Goal: Navigation & Orientation: Find specific page/section

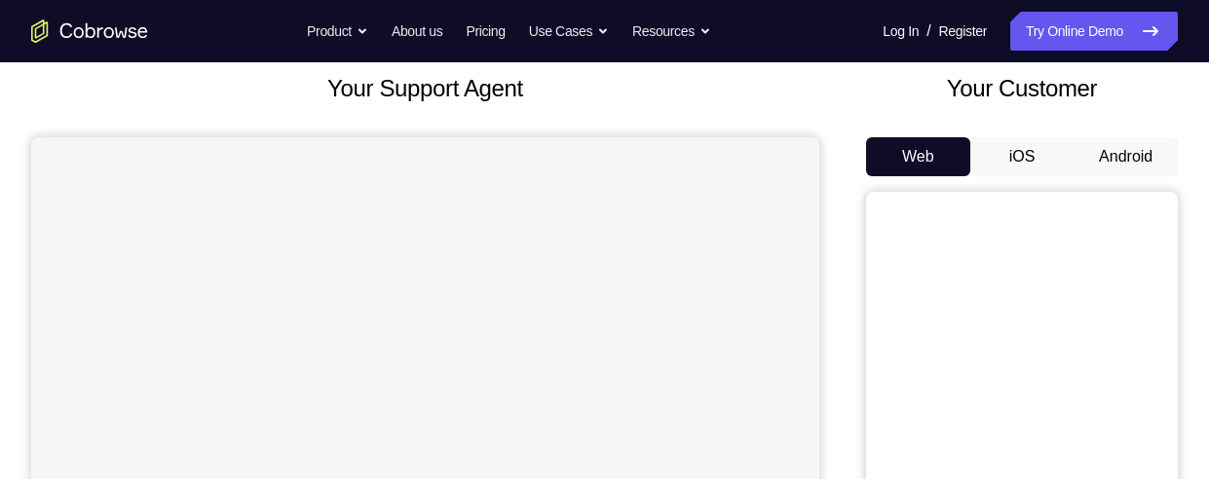
scroll to position [117, 0]
click at [1070, 149] on button "Android" at bounding box center [1125, 155] width 104 height 39
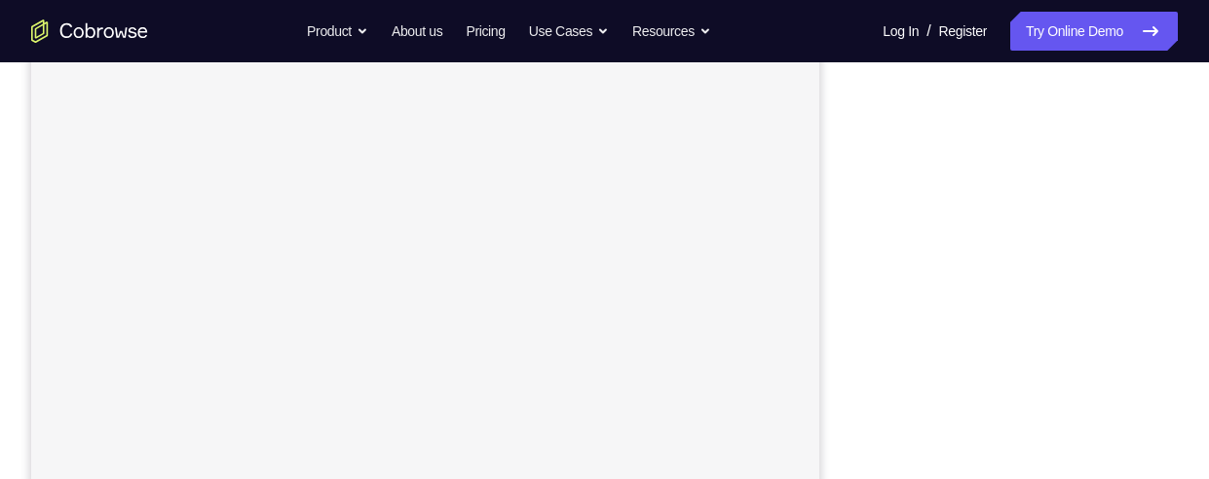
scroll to position [417, 0]
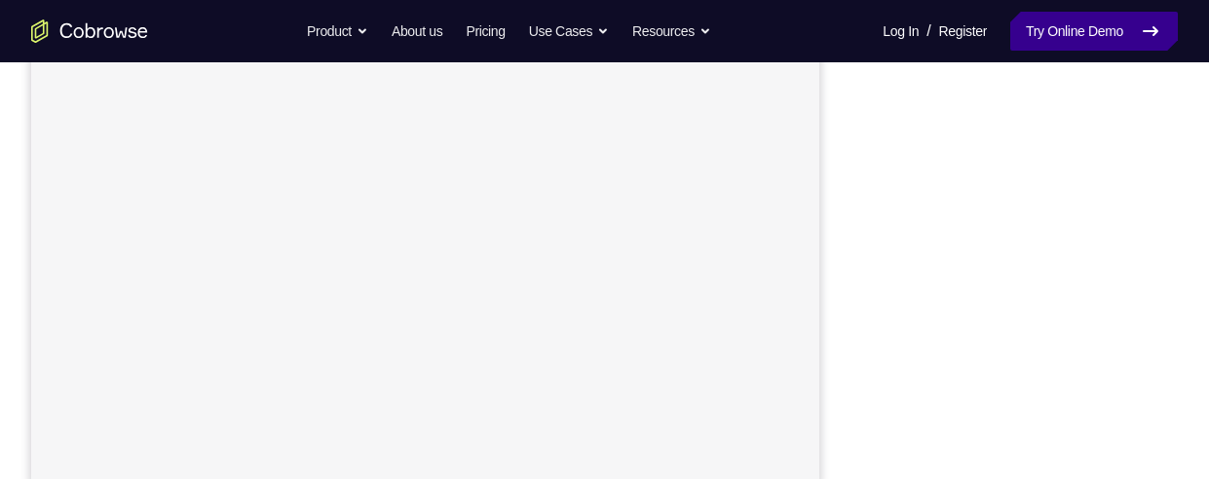
click at [1023, 42] on link "Try Online Demo" at bounding box center [1094, 31] width 168 height 39
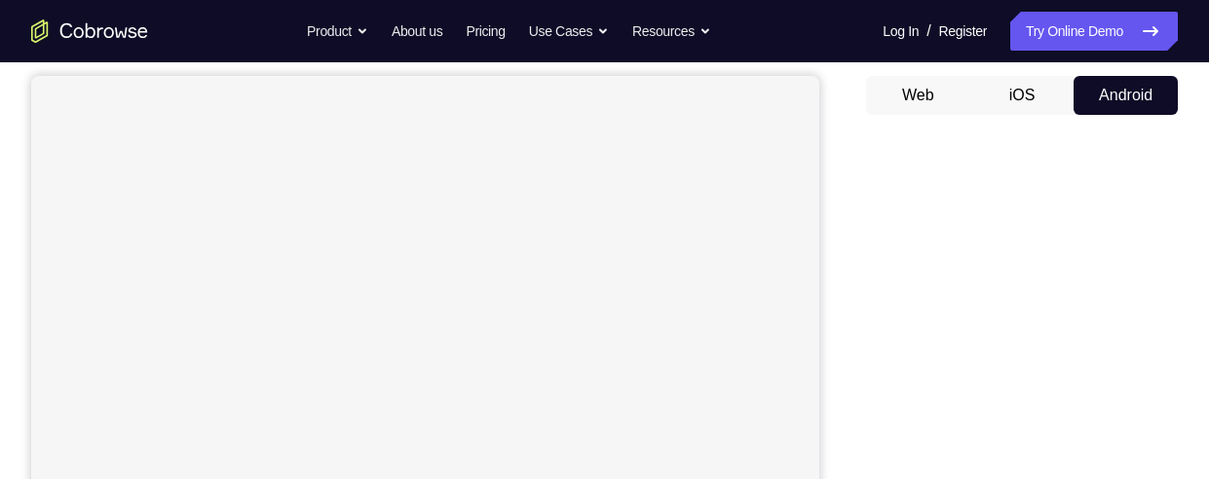
scroll to position [193, 0]
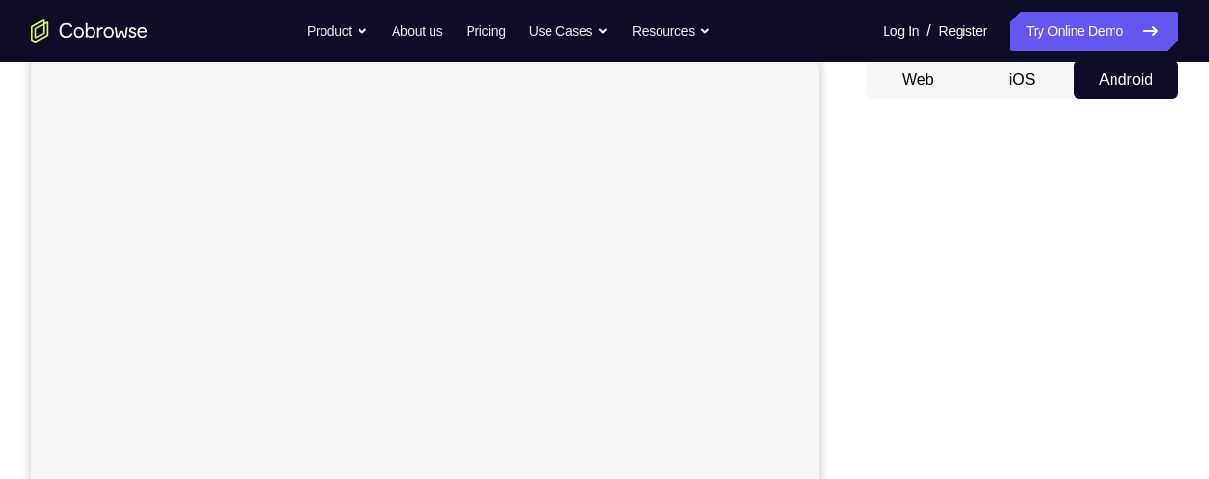
click at [1042, 99] on div "Web iOS Android" at bounding box center [1022, 387] width 312 height 654
click at [1024, 87] on button "iOS" at bounding box center [1022, 79] width 104 height 39
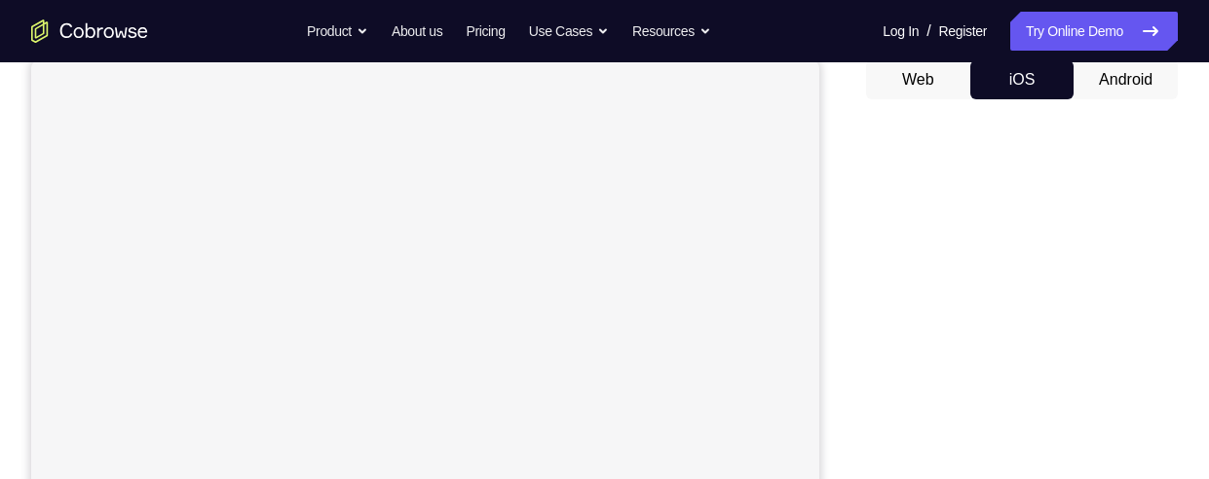
click at [905, 97] on button "Web" at bounding box center [918, 79] width 104 height 39
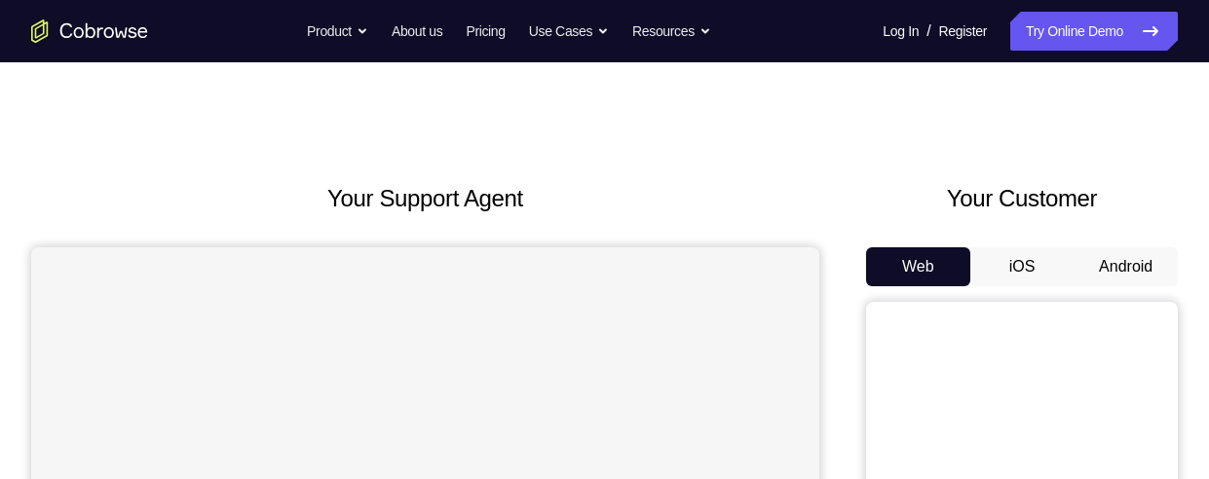
scroll to position [0, 0]
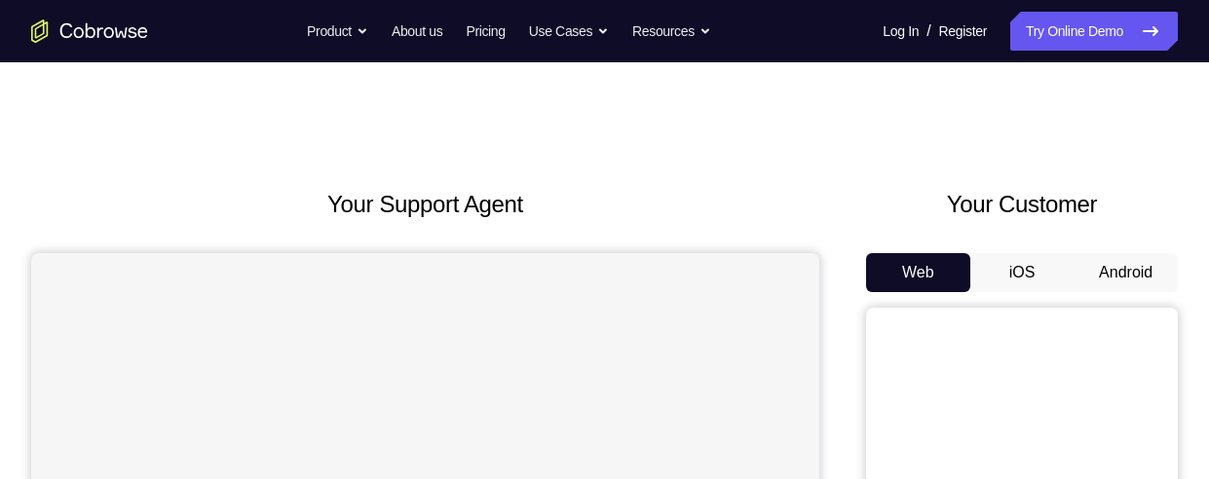
click at [1141, 287] on button "Android" at bounding box center [1125, 272] width 104 height 39
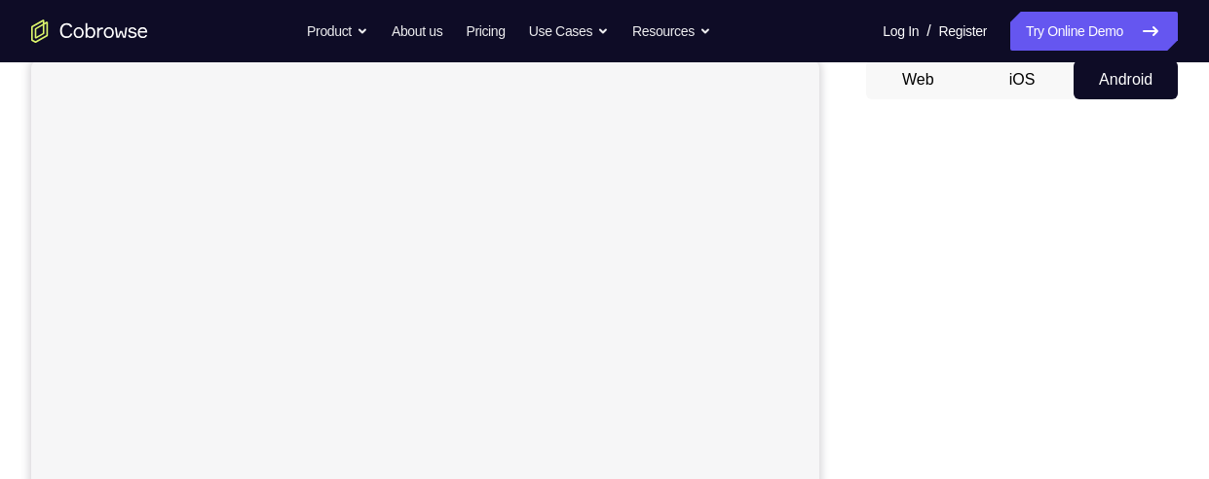
scroll to position [195, 0]
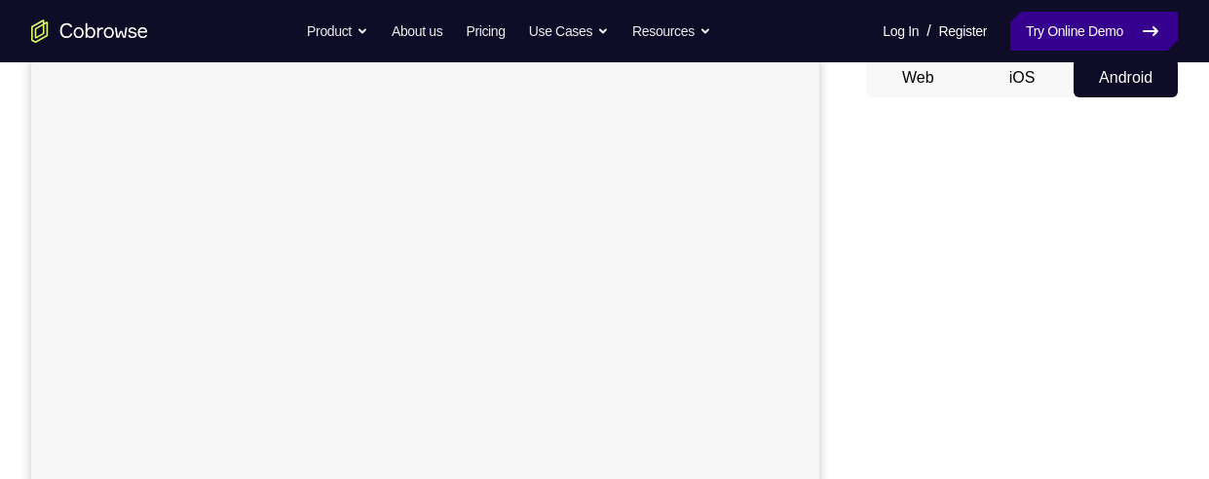
click at [1131, 12] on link "Try Online Demo" at bounding box center [1094, 31] width 168 height 39
click at [1086, 22] on link "Try Online Demo" at bounding box center [1094, 31] width 168 height 39
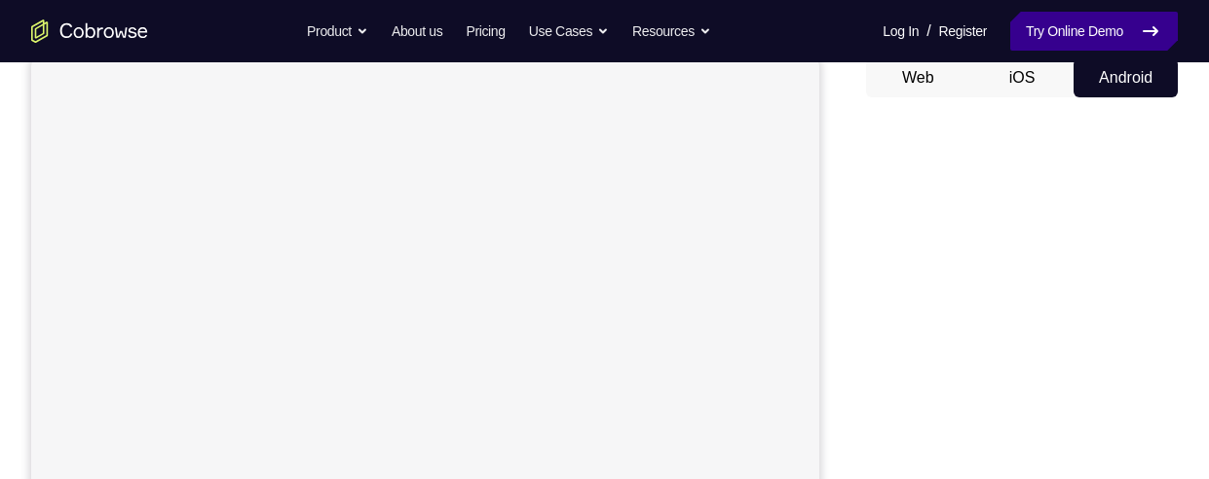
click at [1086, 22] on link "Try Online Demo" at bounding box center [1094, 31] width 168 height 39
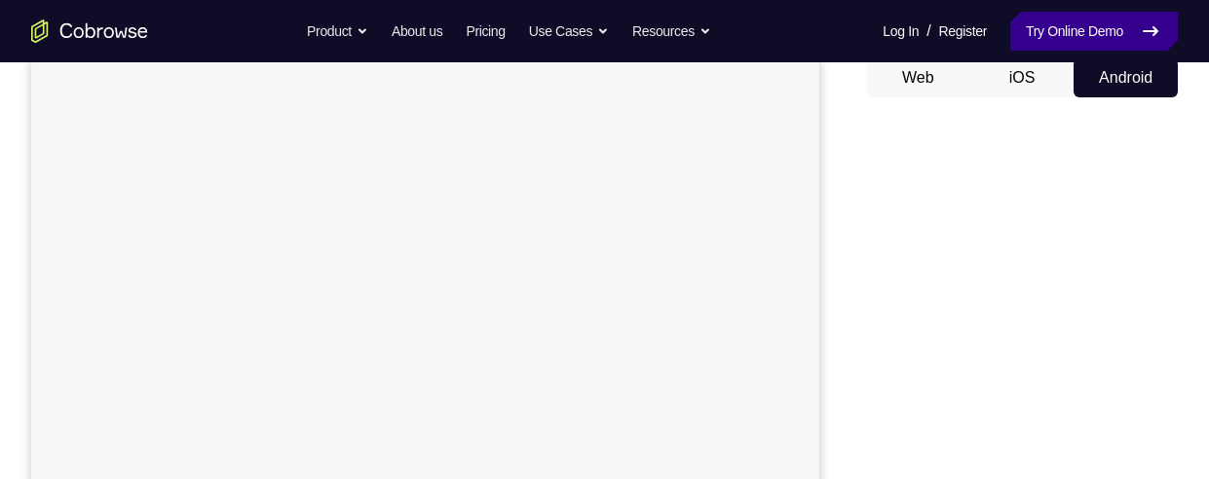
click at [1086, 22] on link "Try Online Demo" at bounding box center [1094, 31] width 168 height 39
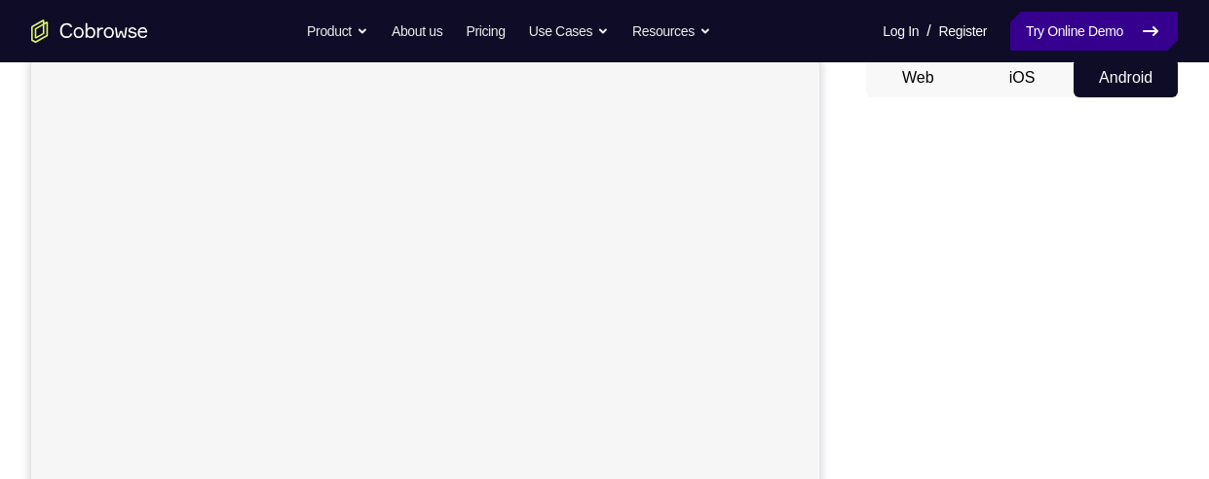
click at [1086, 22] on link "Try Online Demo" at bounding box center [1094, 31] width 168 height 39
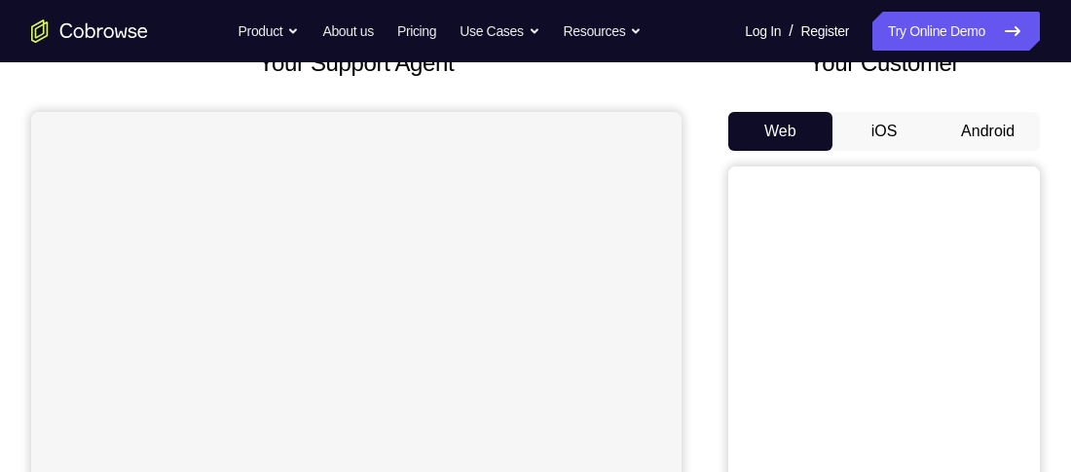
scroll to position [141, 0]
click at [969, 134] on button "Android" at bounding box center [988, 131] width 104 height 39
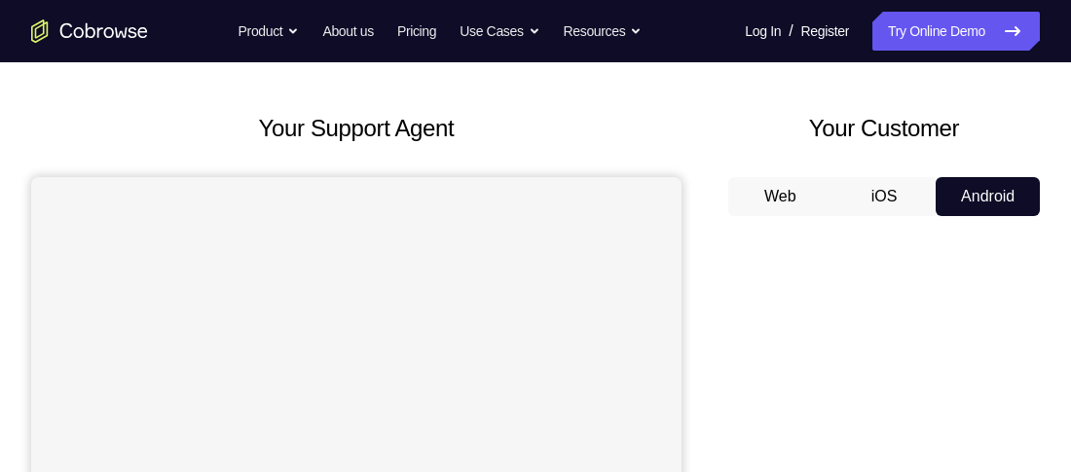
scroll to position [73, 0]
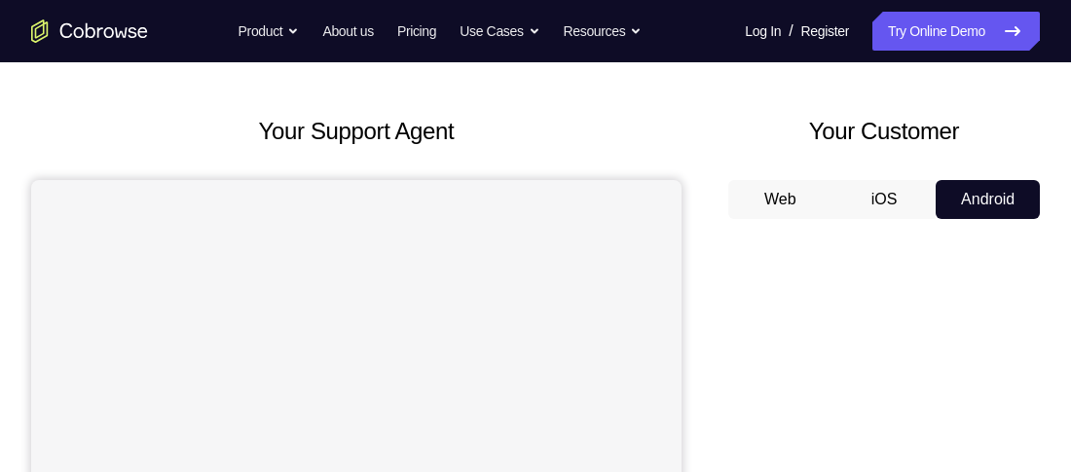
click at [975, 196] on button "Android" at bounding box center [988, 199] width 104 height 39
click at [988, 201] on button "Android" at bounding box center [988, 199] width 104 height 39
click at [990, 202] on button "Android" at bounding box center [988, 199] width 104 height 39
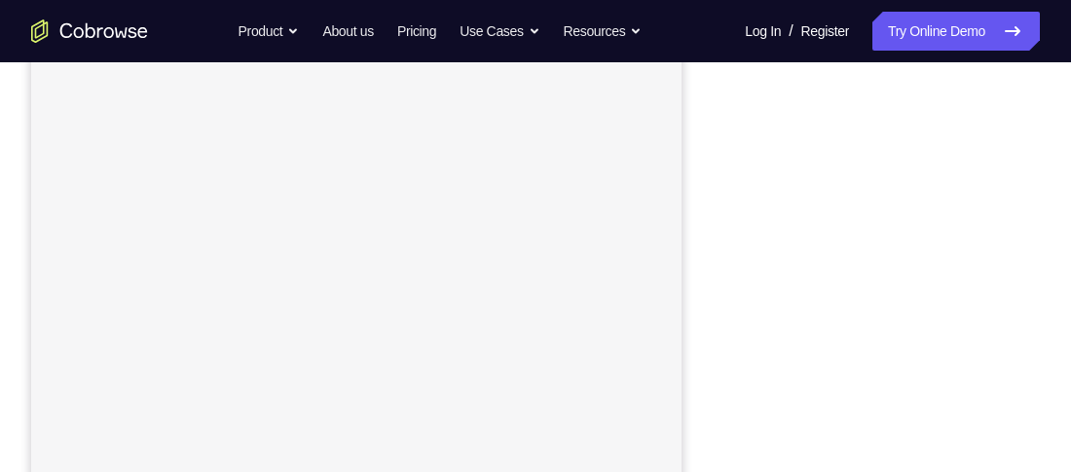
scroll to position [383, 0]
